Goal: Navigation & Orientation: Find specific page/section

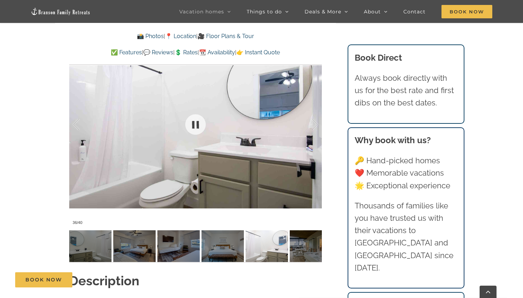
scroll to position [580, 0]
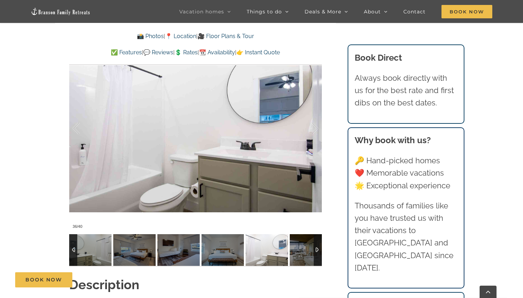
click at [72, 249] on div at bounding box center [73, 250] width 8 height 32
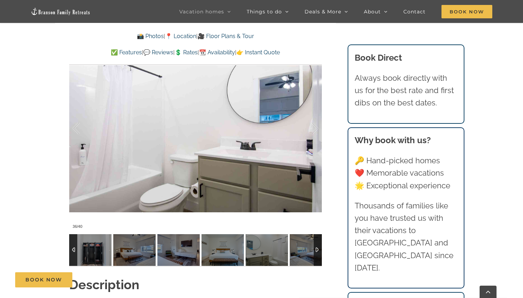
click at [72, 249] on div at bounding box center [73, 250] width 8 height 32
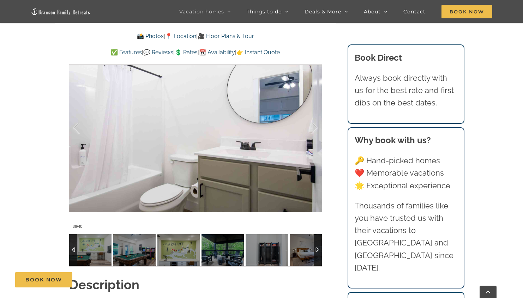
click at [72, 249] on div at bounding box center [73, 250] width 8 height 32
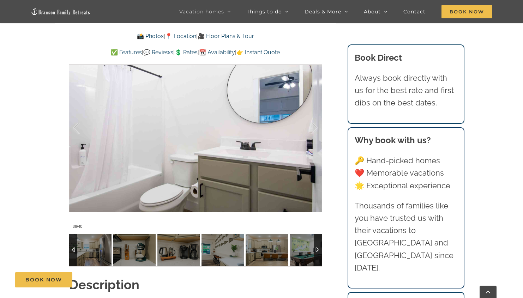
click at [72, 249] on div at bounding box center [73, 250] width 8 height 32
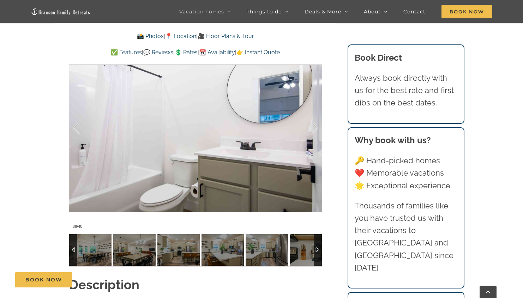
click at [72, 249] on div at bounding box center [73, 250] width 8 height 32
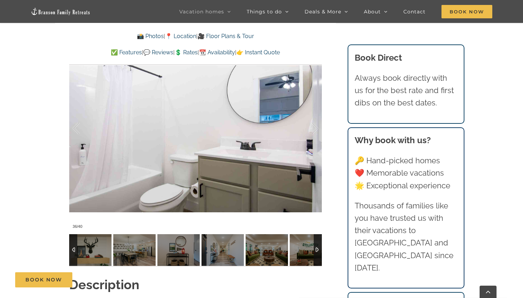
click at [72, 249] on div at bounding box center [73, 250] width 8 height 32
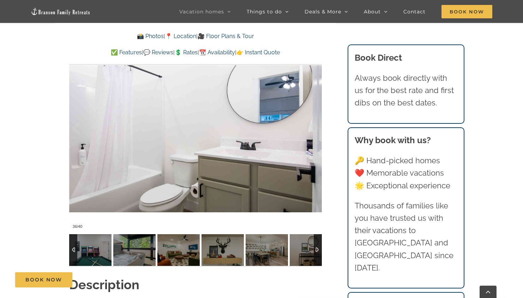
click at [72, 249] on div at bounding box center [73, 250] width 8 height 32
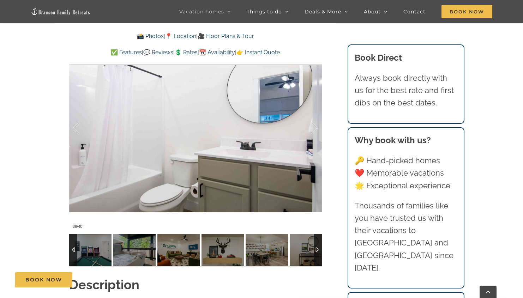
click at [72, 249] on div at bounding box center [73, 250] width 8 height 32
click at [84, 247] on img at bounding box center [90, 250] width 42 height 32
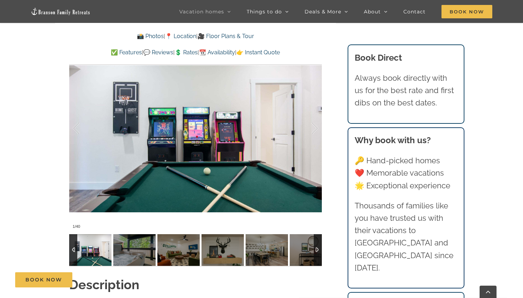
click at [76, 247] on div at bounding box center [73, 250] width 8 height 32
click at [315, 127] on div at bounding box center [308, 129] width 22 height 44
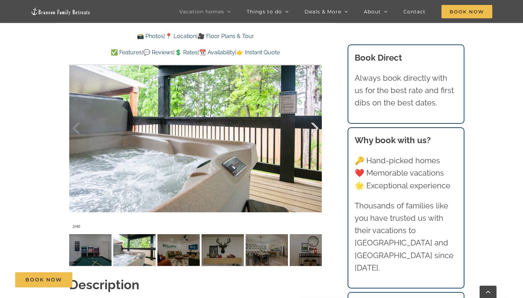
click at [315, 127] on div at bounding box center [308, 129] width 22 height 44
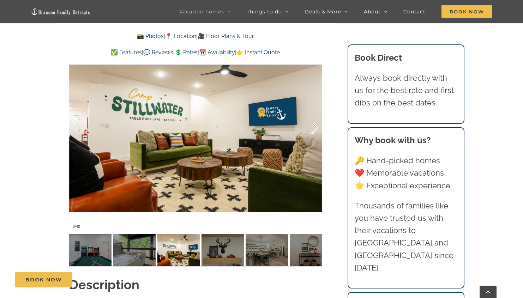
click at [315, 127] on div at bounding box center [308, 129] width 22 height 44
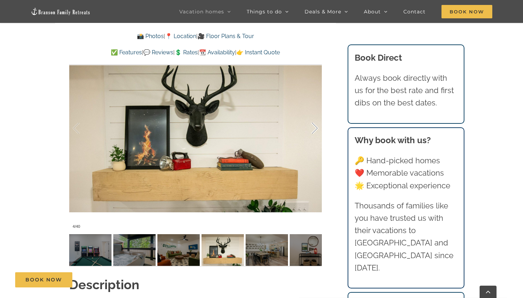
click at [315, 127] on div at bounding box center [308, 129] width 22 height 44
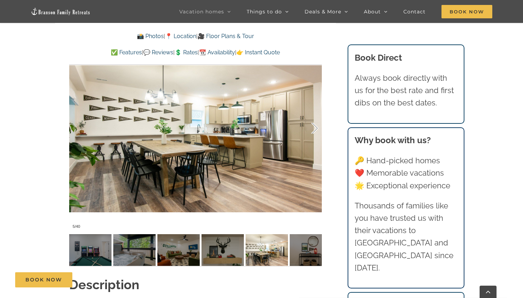
click at [315, 127] on div at bounding box center [308, 129] width 22 height 44
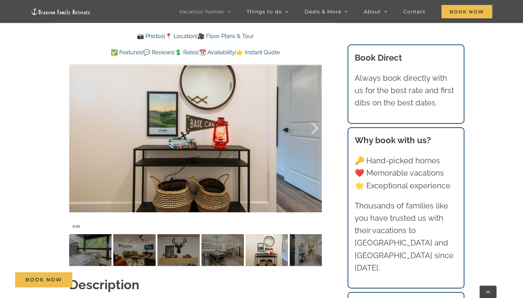
click at [315, 127] on div at bounding box center [308, 129] width 22 height 44
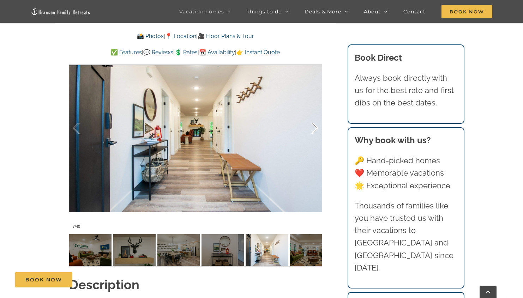
click at [315, 127] on div at bounding box center [308, 129] width 22 height 44
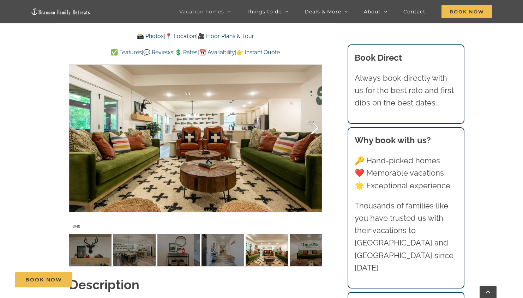
click at [315, 127] on div at bounding box center [308, 129] width 22 height 44
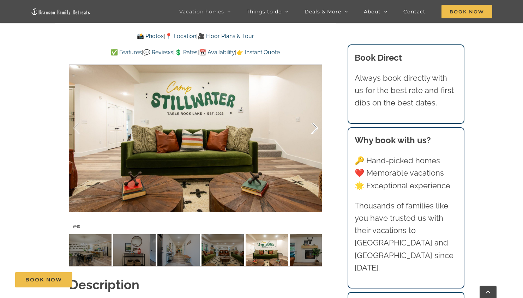
click at [315, 127] on div at bounding box center [308, 129] width 22 height 44
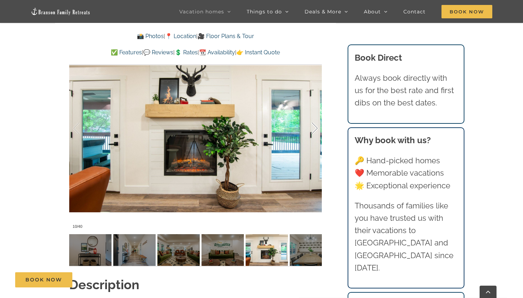
click at [315, 127] on div at bounding box center [308, 129] width 22 height 44
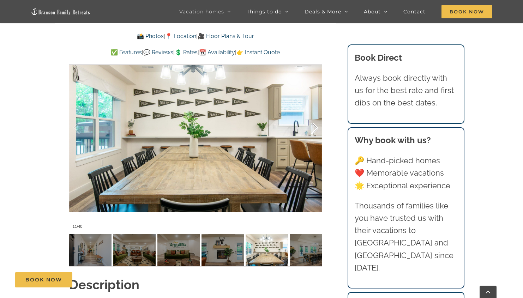
click at [315, 128] on div at bounding box center [308, 129] width 22 height 44
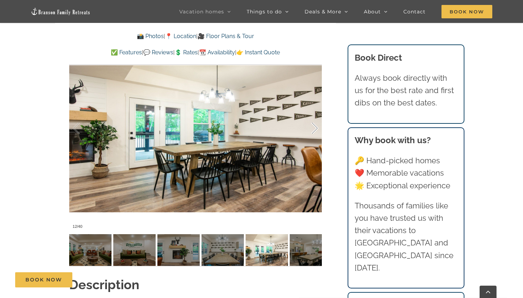
click at [315, 128] on div at bounding box center [308, 129] width 22 height 44
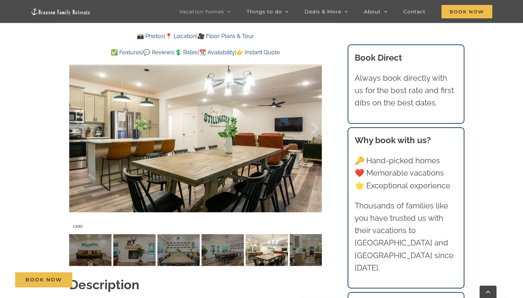
click at [316, 128] on div at bounding box center [308, 129] width 22 height 44
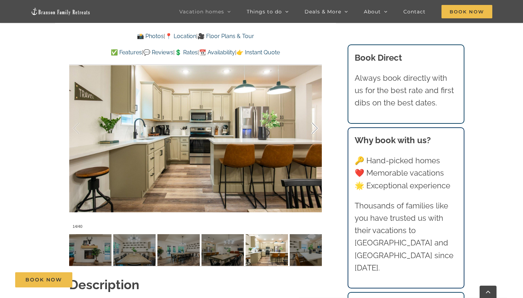
click at [316, 128] on div at bounding box center [308, 129] width 22 height 44
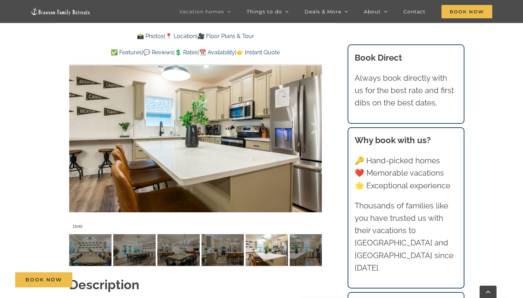
click at [316, 128] on div at bounding box center [308, 129] width 22 height 44
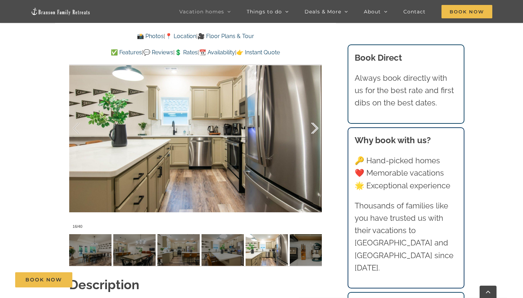
click at [316, 128] on div at bounding box center [308, 129] width 22 height 44
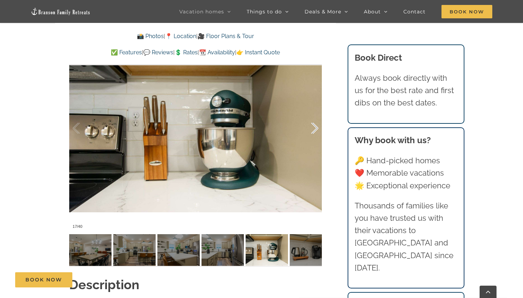
click at [316, 129] on div at bounding box center [308, 129] width 22 height 44
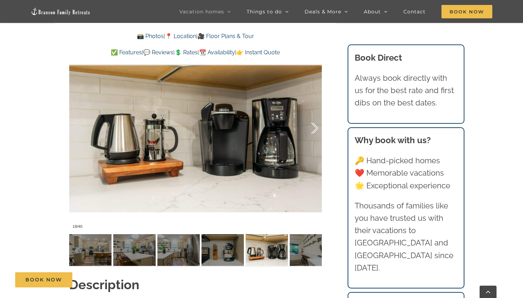
click at [316, 129] on div at bounding box center [308, 129] width 22 height 44
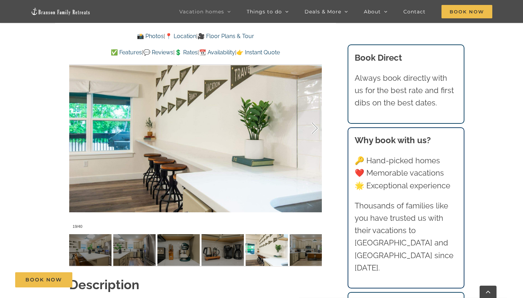
click at [315, 129] on div at bounding box center [308, 129] width 22 height 44
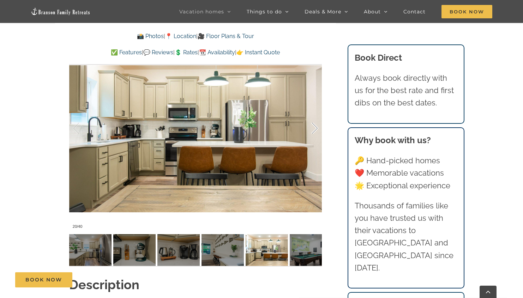
click at [315, 129] on div at bounding box center [308, 129] width 22 height 44
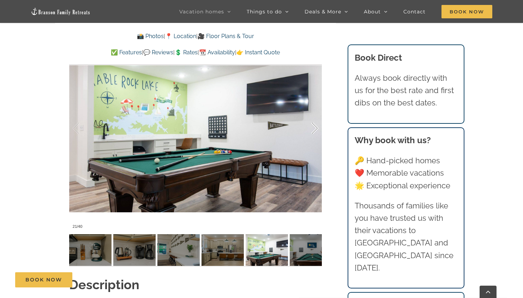
click at [315, 129] on div at bounding box center [308, 129] width 22 height 44
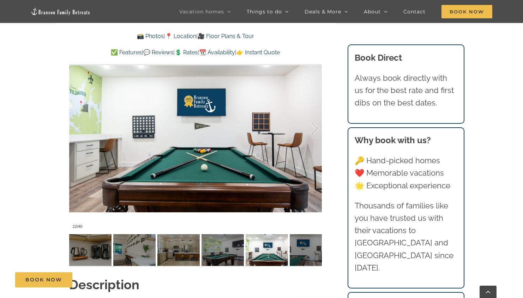
click at [315, 129] on div at bounding box center [308, 129] width 22 height 44
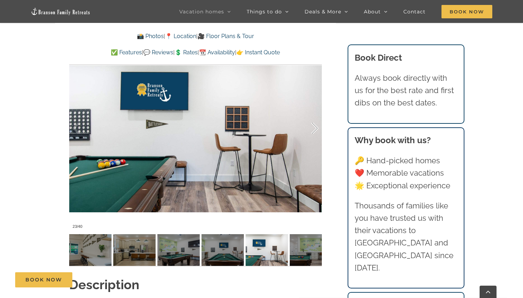
click at [315, 130] on div at bounding box center [308, 129] width 22 height 44
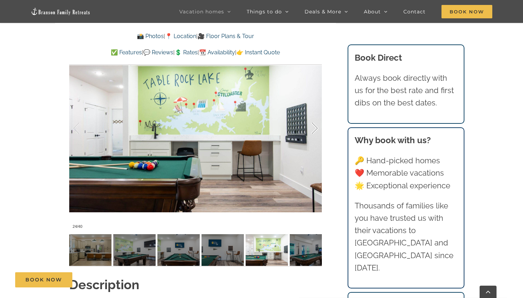
click at [315, 130] on div at bounding box center [308, 129] width 22 height 44
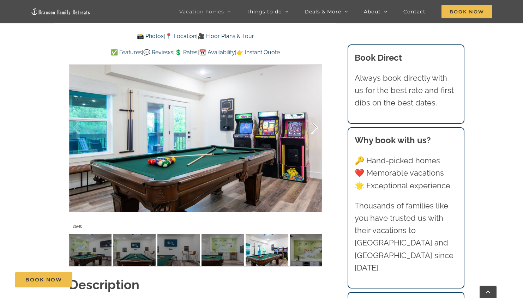
click at [315, 130] on div at bounding box center [308, 129] width 22 height 44
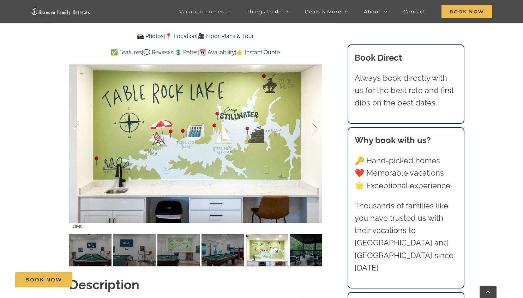
click at [315, 130] on div at bounding box center [308, 129] width 22 height 44
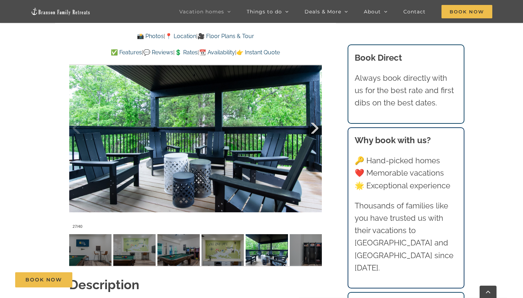
click at [315, 130] on div at bounding box center [308, 129] width 22 height 44
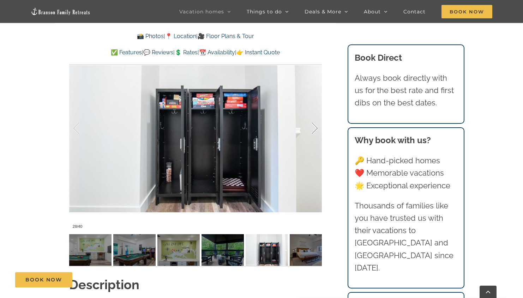
click at [315, 131] on div at bounding box center [308, 129] width 22 height 44
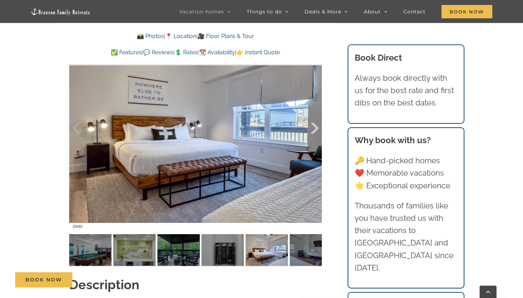
click at [315, 131] on div at bounding box center [308, 129] width 22 height 44
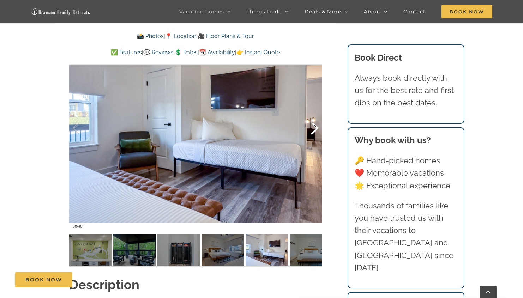
click at [315, 131] on div at bounding box center [308, 129] width 22 height 44
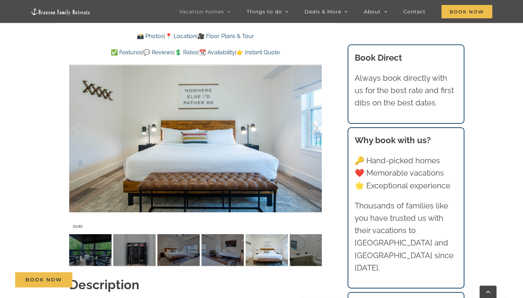
click at [315, 131] on div at bounding box center [308, 129] width 22 height 44
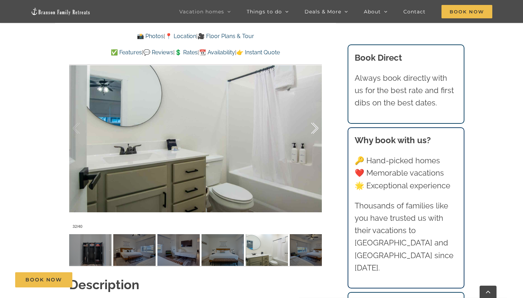
click at [315, 131] on div at bounding box center [308, 129] width 22 height 44
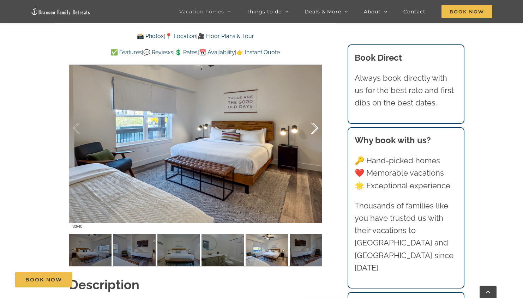
click at [315, 131] on div at bounding box center [308, 129] width 22 height 44
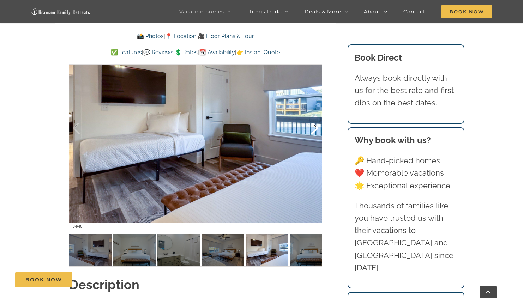
click at [315, 131] on div at bounding box center [308, 129] width 22 height 44
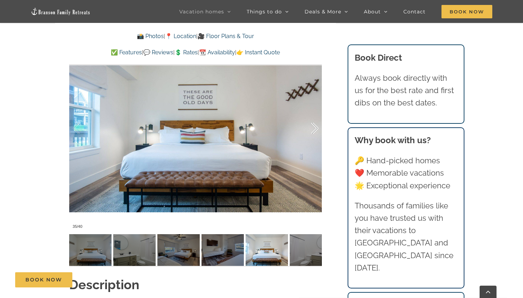
click at [315, 131] on div at bounding box center [308, 129] width 22 height 44
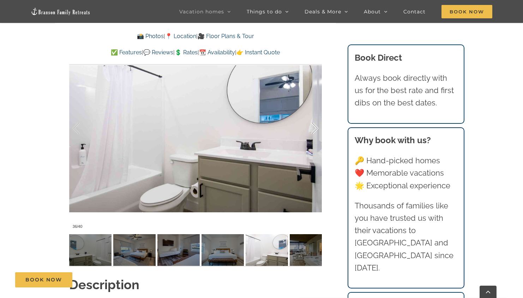
click at [315, 131] on div at bounding box center [308, 129] width 22 height 44
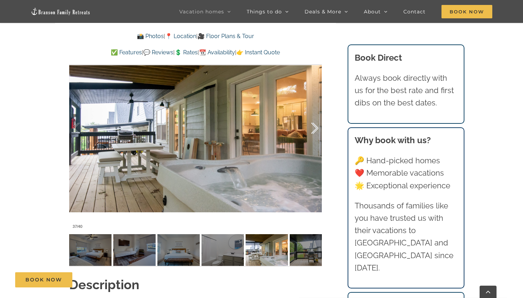
click at [315, 131] on div at bounding box center [308, 129] width 22 height 44
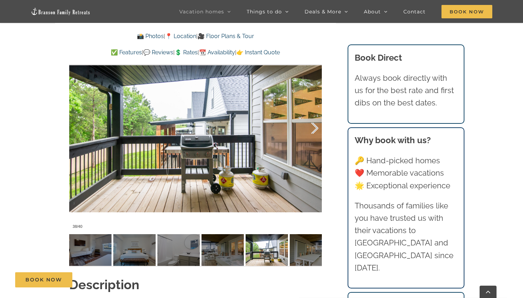
click at [315, 131] on div at bounding box center [308, 129] width 22 height 44
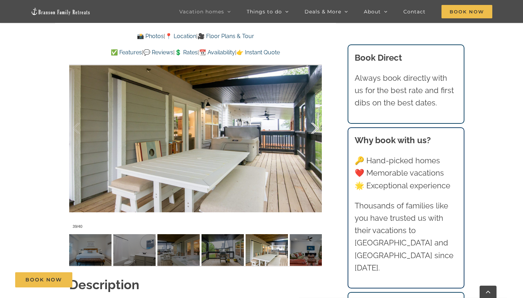
click at [315, 131] on div at bounding box center [308, 129] width 22 height 44
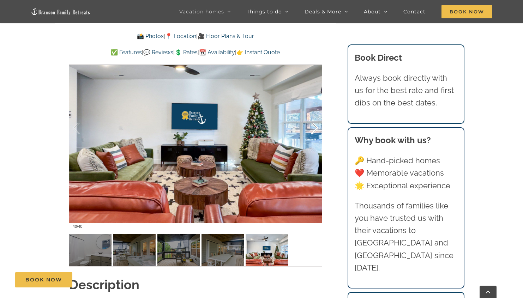
click at [315, 131] on div at bounding box center [308, 129] width 22 height 44
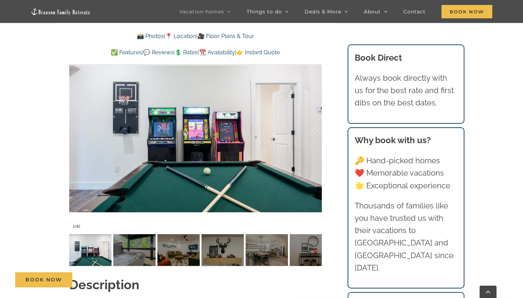
click at [315, 131] on div at bounding box center [308, 129] width 22 height 44
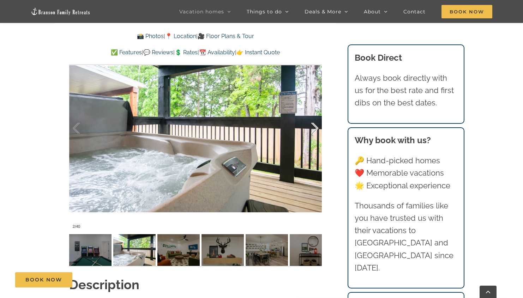
click at [315, 131] on div at bounding box center [308, 129] width 22 height 44
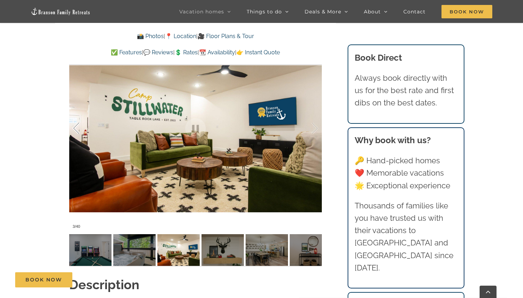
click at [79, 128] on div at bounding box center [84, 129] width 22 height 44
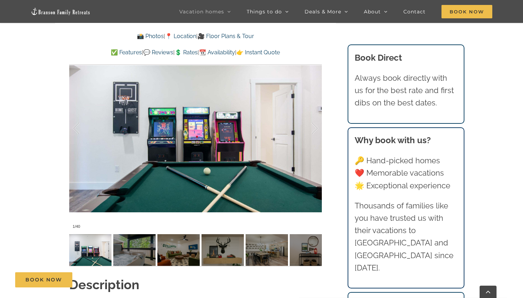
click at [228, 52] on link "📆 Availability" at bounding box center [217, 52] width 36 height 7
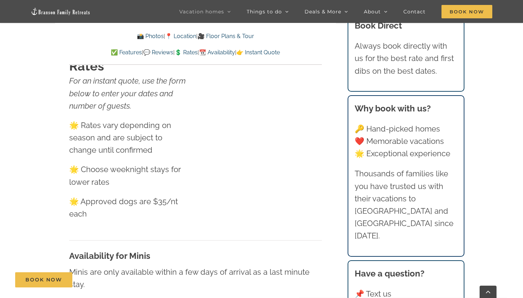
click at [189, 53] on link "💲 Rates" at bounding box center [186, 52] width 23 height 7
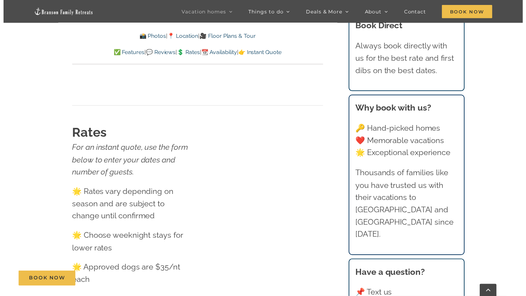
scroll to position [4300, 0]
